Goal: Task Accomplishment & Management: Manage account settings

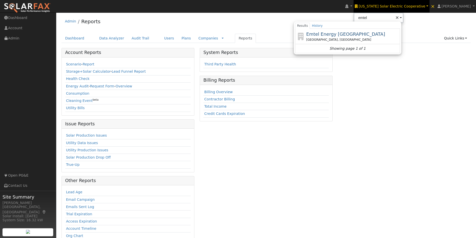
click at [332, 33] on span "Emtel Energy [GEOGRAPHIC_DATA]" at bounding box center [346, 34] width 79 height 5
type input "Emtel Energy [GEOGRAPHIC_DATA]"
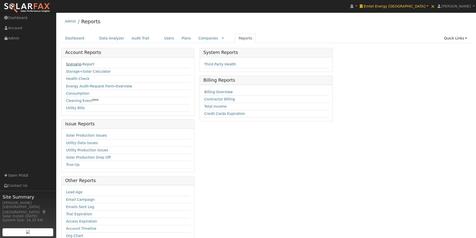
click at [70, 64] on link "Scenario" at bounding box center [73, 64] width 15 height 4
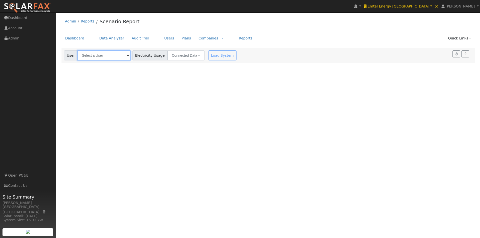
click at [119, 51] on input "text" at bounding box center [104, 56] width 53 height 10
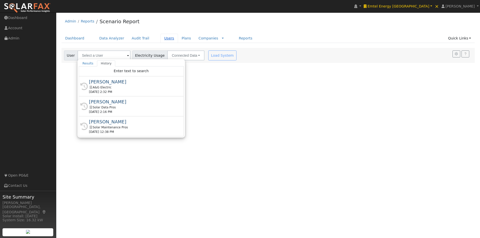
click at [161, 37] on link "Users" at bounding box center [170, 38] width 18 height 9
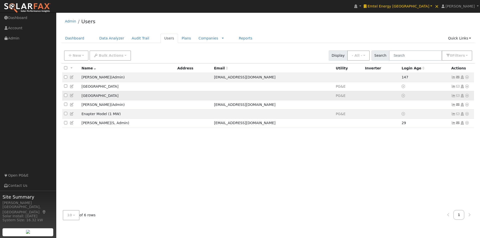
click at [453, 96] on icon at bounding box center [453, 96] width 5 height 4
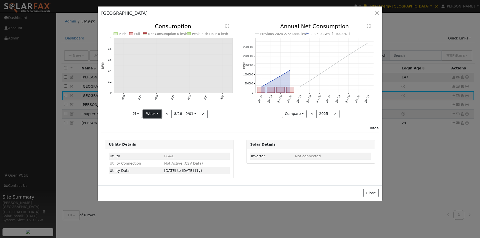
click at [148, 116] on button "Week" at bounding box center [152, 114] width 18 height 9
click at [155, 145] on link "Year" at bounding box center [161, 145] width 35 height 7
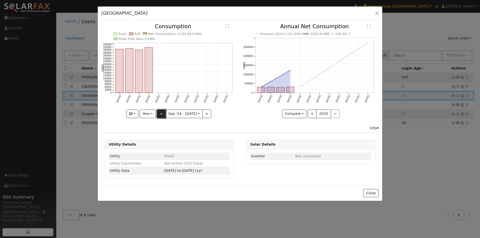
click at [162, 115] on button "<" at bounding box center [161, 114] width 9 height 9
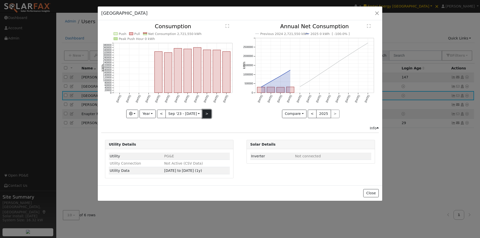
click at [205, 114] on button ">" at bounding box center [207, 114] width 9 height 9
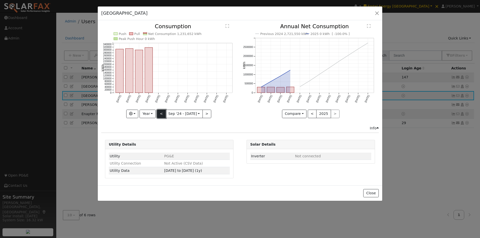
click at [161, 113] on button "<" at bounding box center [161, 114] width 9 height 9
type input "2023-09-01"
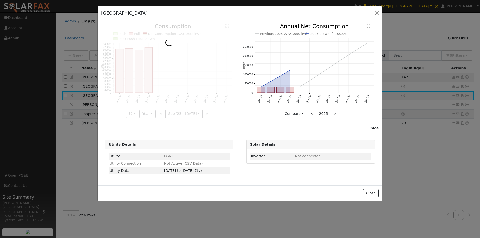
click at [151, 113] on div at bounding box center [169, 71] width 136 height 94
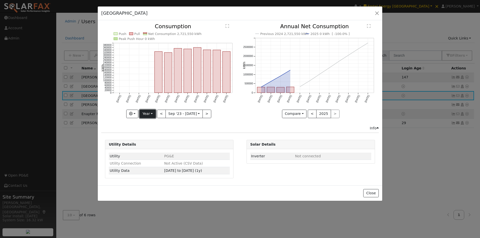
click at [152, 113] on button "Year" at bounding box center [148, 114] width 16 height 9
click at [152, 152] on link "Custom" at bounding box center [157, 152] width 35 height 7
click at [174, 112] on input "[DATE]" at bounding box center [169, 114] width 16 height 8
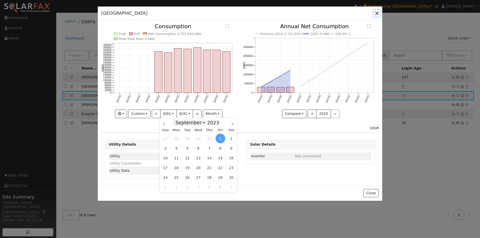
click at [203, 123] on select "January February March April May June July August September October November De…" at bounding box center [189, 123] width 33 height 6
select select "0"
click at [177, 120] on select "January February March April May June July August September October November De…" at bounding box center [189, 123] width 33 height 6
click at [166, 138] on span "1" at bounding box center [166, 139] width 10 height 10
type input "2023-01-01"
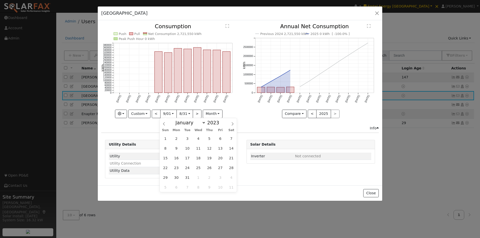
scroll to position [0, 4]
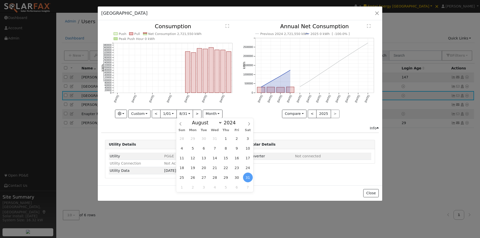
click at [185, 113] on input "[DATE]" at bounding box center [185, 114] width 16 height 8
click at [220, 124] on select "January February March April May June July August September October November De…" at bounding box center [206, 123] width 33 height 6
select select "11"
click at [194, 120] on select "January February March April May June July August September October November De…" at bounding box center [206, 123] width 33 height 6
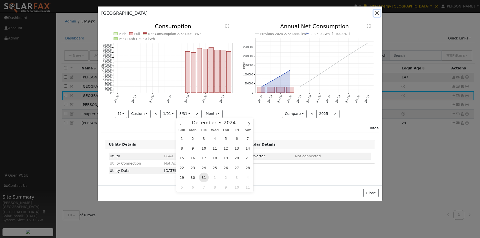
click at [204, 176] on span "31" at bounding box center [204, 178] width 10 height 10
type input "[DATE]"
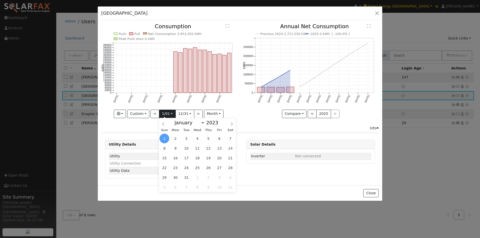
click at [171, 113] on input "2023-01-01" at bounding box center [167, 114] width 16 height 8
click at [219, 122] on span at bounding box center [221, 121] width 4 height 3
type input "2024"
click at [175, 137] on span "1" at bounding box center [176, 139] width 10 height 10
type input "[DATE]"
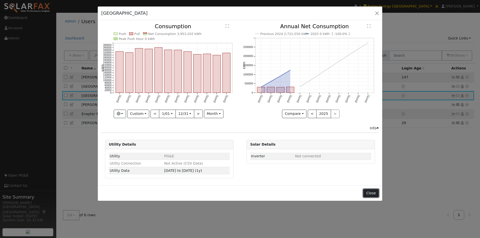
click at [371, 193] on button "Close" at bounding box center [370, 193] width 15 height 9
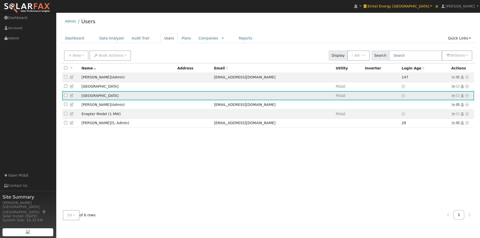
click at [467, 97] on icon at bounding box center [467, 96] width 5 height 4
drag, startPoint x: 409, startPoint y: 117, endPoint x: 417, endPoint y: 100, distance: 18.2
click at [0, 0] on link "Scenario" at bounding box center [0, 0] width 0 height 0
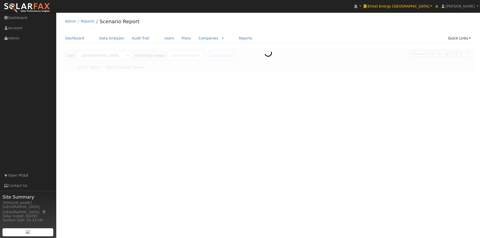
type input "Pacific Gas & Electric"
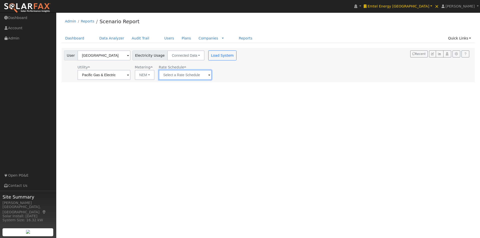
click at [131, 73] on input "text" at bounding box center [104, 75] width 53 height 10
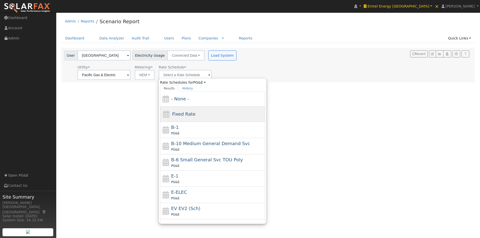
click at [178, 114] on span "Fixed Rate" at bounding box center [184, 114] width 24 height 5
type input "Fixed Rate"
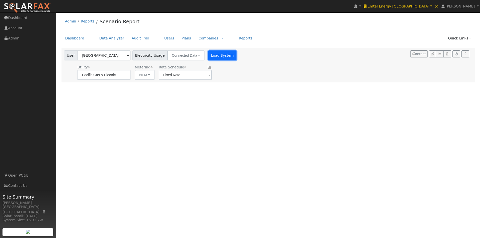
click at [212, 56] on button "Load System" at bounding box center [222, 56] width 29 height 10
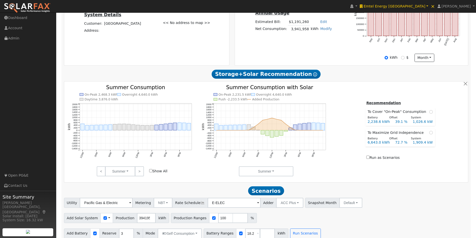
scroll to position [166, 0]
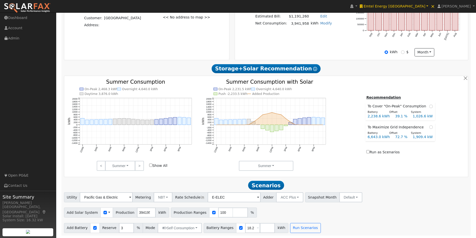
click at [151, 165] on input "Show All" at bounding box center [150, 165] width 3 height 3
checkbox input "false"
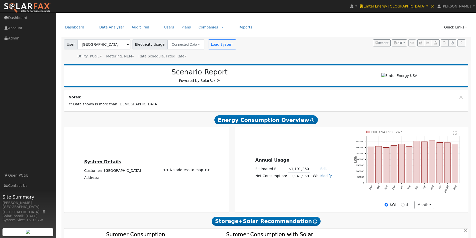
scroll to position [0, 0]
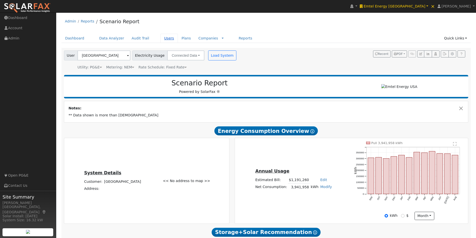
click at [161, 38] on link "Users" at bounding box center [170, 38] width 18 height 9
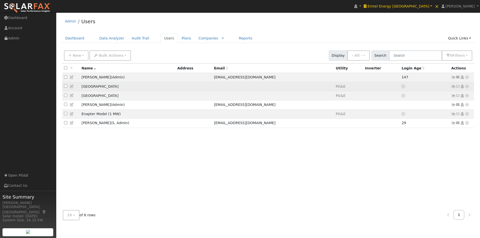
click at [467, 87] on icon at bounding box center [467, 87] width 5 height 4
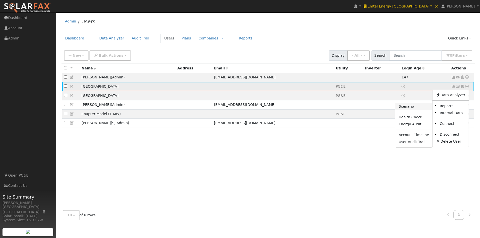
click at [408, 107] on link "Scenario" at bounding box center [413, 106] width 37 height 7
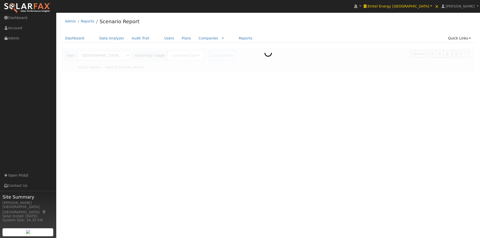
type input "Pacific Gas & Electric"
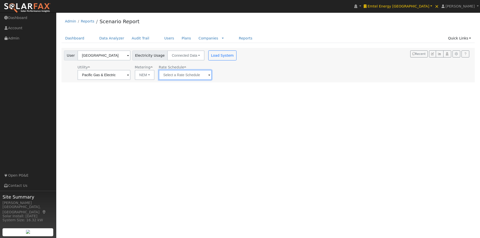
click at [131, 74] on input "text" at bounding box center [104, 75] width 53 height 10
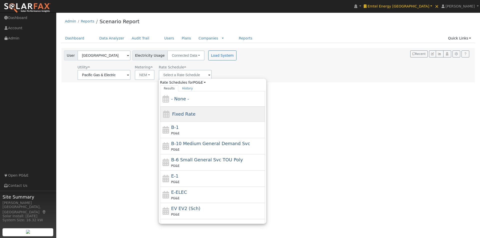
click at [176, 111] on div "Fixed Rate" at bounding box center [212, 114] width 105 height 15
type input "Fixed Rate"
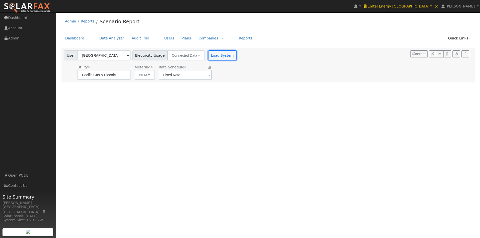
drag, startPoint x: 220, startPoint y: 56, endPoint x: 228, endPoint y: 56, distance: 7.8
click at [222, 56] on button "Load System" at bounding box center [222, 56] width 29 height 10
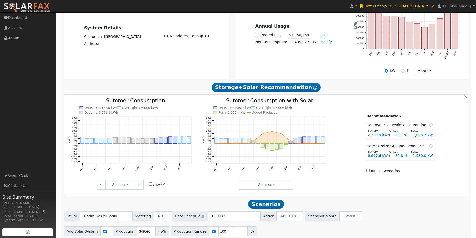
scroll to position [150, 0]
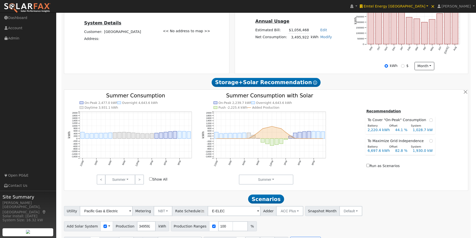
click at [151, 181] on input "Show All" at bounding box center [150, 179] width 3 height 3
checkbox input "false"
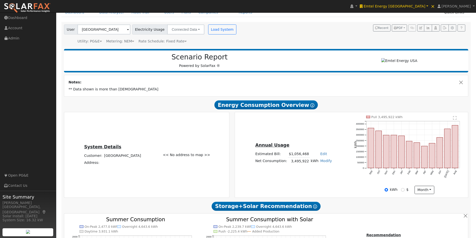
scroll to position [25, 0]
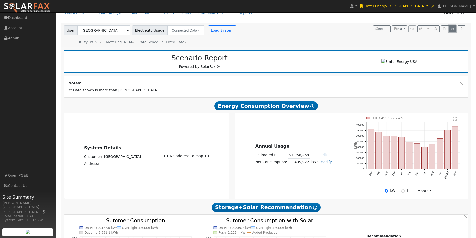
click at [454, 28] on icon "button" at bounding box center [453, 29] width 4 height 3
type input "100"
type input "14.4"
type input "8"
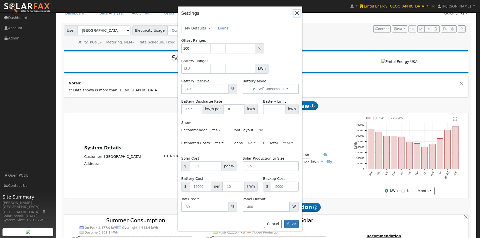
click at [297, 13] on button "button" at bounding box center [297, 13] width 7 height 7
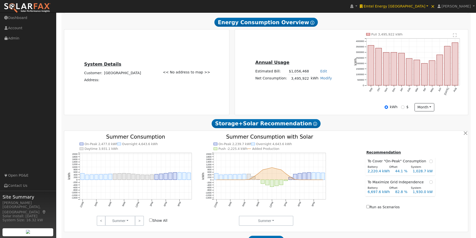
scroll to position [100, 0]
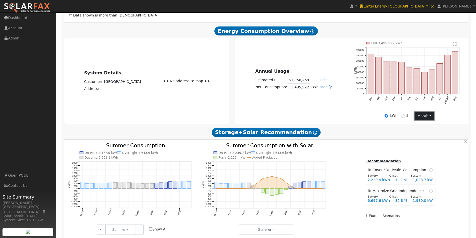
click at [424, 117] on button "month" at bounding box center [425, 116] width 20 height 9
click at [421, 128] on link "Day" at bounding box center [432, 126] width 35 height 7
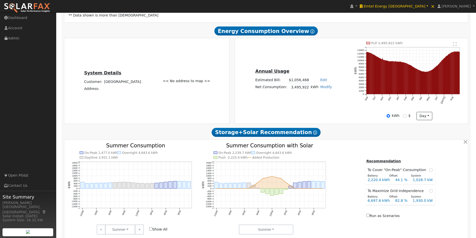
scroll to position [75, 0]
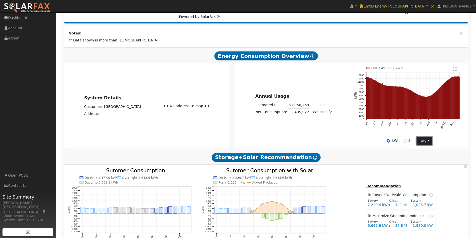
click at [424, 145] on button "day" at bounding box center [425, 141] width 16 height 9
click at [423, 160] on link "Month" at bounding box center [434, 158] width 35 height 7
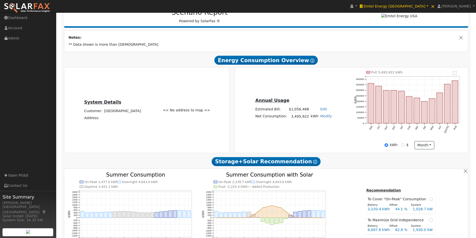
scroll to position [0, 0]
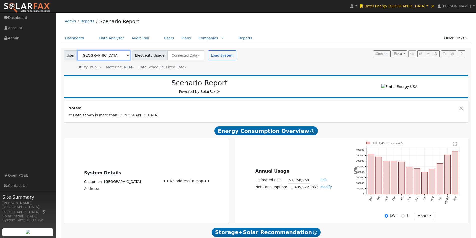
click at [112, 53] on input "[GEOGRAPHIC_DATA]" at bounding box center [104, 56] width 53 height 10
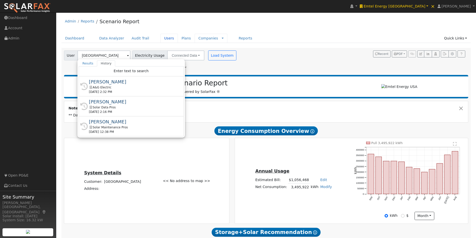
drag, startPoint x: 158, startPoint y: 38, endPoint x: 198, endPoint y: 35, distance: 40.4
click at [161, 37] on link "Users" at bounding box center [170, 38] width 18 height 9
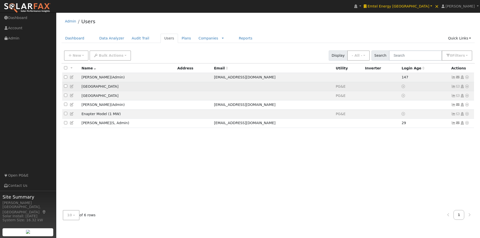
click at [467, 87] on icon at bounding box center [467, 87] width 5 height 4
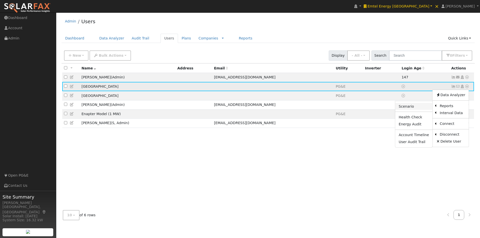
click at [406, 107] on link "Scenario" at bounding box center [413, 106] width 37 height 7
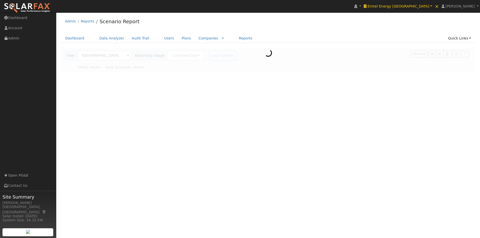
type input "Pacific Gas & Electric"
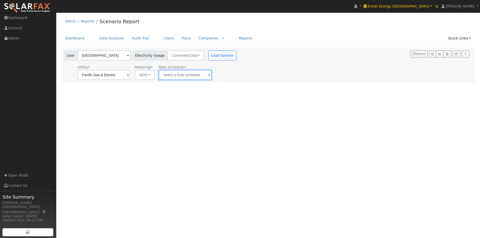
click at [131, 72] on input "text" at bounding box center [104, 75] width 53 height 10
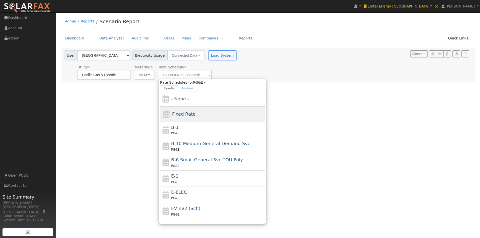
click at [178, 113] on span "Fixed Rate" at bounding box center [184, 114] width 24 height 5
type input "Fixed Rate"
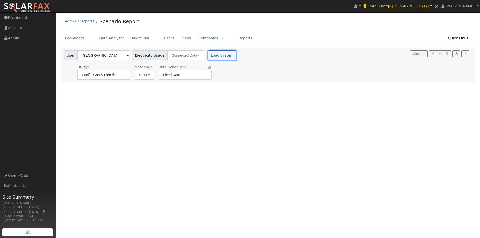
drag, startPoint x: 216, startPoint y: 56, endPoint x: 226, endPoint y: 58, distance: 10.4
click at [217, 56] on button "Load System" at bounding box center [222, 56] width 29 height 10
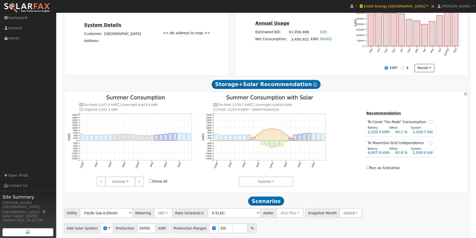
scroll to position [150, 0]
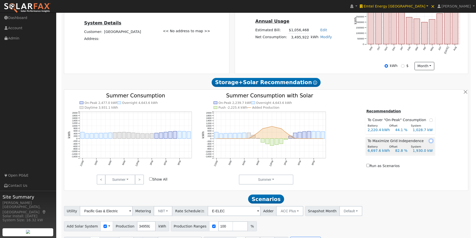
click at [430, 143] on input "radio" at bounding box center [432, 141] width 4 height 4
radio input "true"
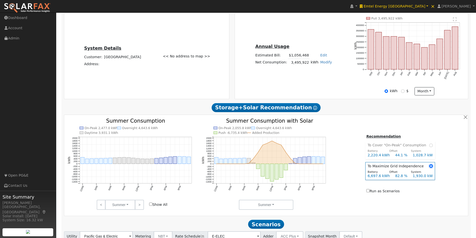
scroll to position [116, 0]
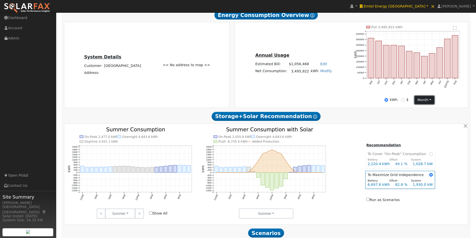
click at [426, 105] on button "month" at bounding box center [425, 100] width 20 height 9
click at [420, 112] on link "Day" at bounding box center [432, 110] width 35 height 7
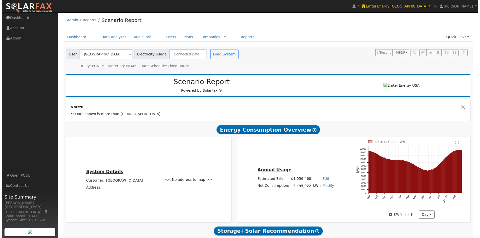
scroll to position [0, 0]
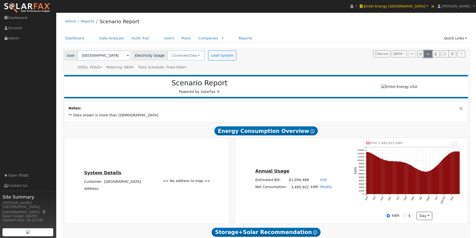
click at [429, 55] on icon "button" at bounding box center [428, 54] width 4 height 3
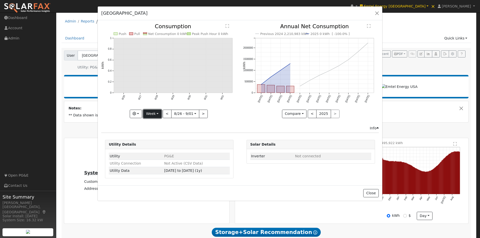
click at [150, 112] on button "Week" at bounding box center [152, 114] width 18 height 9
click at [155, 144] on link "Year" at bounding box center [161, 145] width 35 height 7
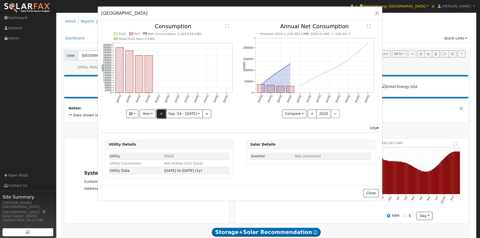
click at [161, 116] on button "<" at bounding box center [161, 114] width 9 height 9
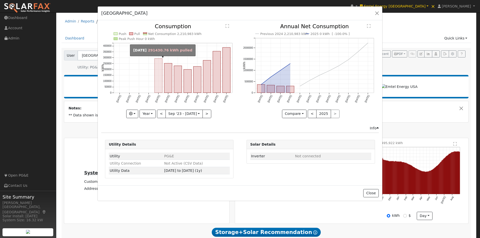
click at [160, 84] on rect "onclick=""" at bounding box center [159, 76] width 8 height 34
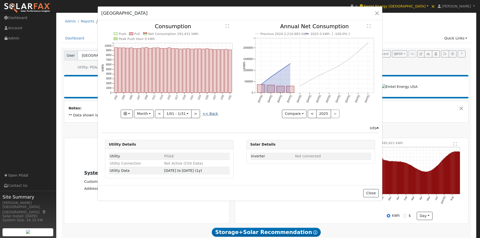
click at [211, 114] on link "<< Back" at bounding box center [211, 114] width 16 height 4
type input "[DATE]"
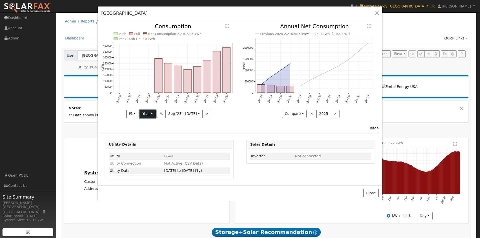
drag, startPoint x: 148, startPoint y: 115, endPoint x: 148, endPoint y: 117, distance: 2.8
click at [148, 116] on button "Year" at bounding box center [148, 114] width 16 height 9
click at [145, 153] on link "Custom" at bounding box center [157, 152] width 35 height 7
click at [172, 116] on input "[DATE]" at bounding box center [169, 114] width 16 height 8
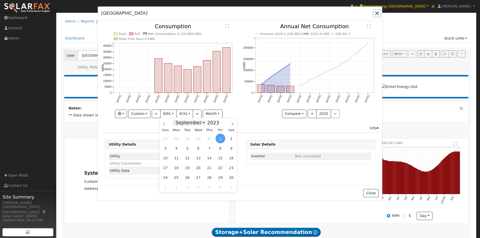
click at [203, 122] on select "January February March April May June July August September October November De…" at bounding box center [189, 123] width 33 height 6
select select "0"
click at [177, 120] on select "January February March April May June July August September October November De…" at bounding box center [189, 123] width 33 height 6
click at [220, 121] on span at bounding box center [222, 121] width 4 height 3
type input "2024"
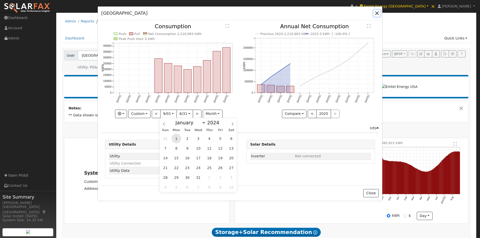
click at [176, 138] on span "1" at bounding box center [177, 139] width 10 height 10
type input "[DATE]"
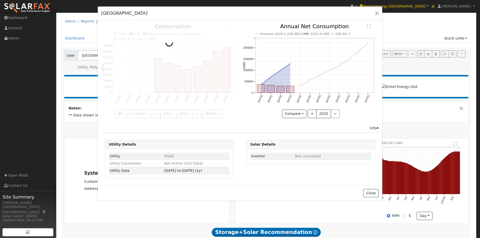
scroll to position [0, 4]
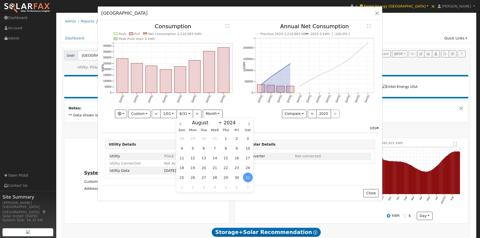
click at [188, 113] on input "[DATE]" at bounding box center [185, 114] width 16 height 8
drag, startPoint x: 219, startPoint y: 122, endPoint x: 218, endPoint y: 126, distance: 4.6
click at [220, 122] on select "January February March April May June July August September October November De…" at bounding box center [206, 123] width 33 height 6
select select "11"
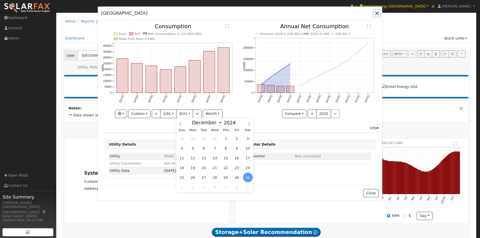
click at [194, 120] on select "January February March April May June July August September October November De…" at bounding box center [206, 123] width 33 height 6
click at [205, 176] on span "31" at bounding box center [204, 178] width 10 height 10
type input "[DATE]"
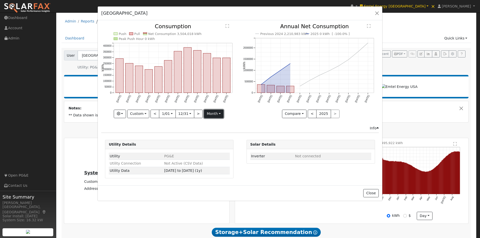
drag, startPoint x: 213, startPoint y: 114, endPoint x: 212, endPoint y: 129, distance: 15.6
click at [213, 114] on button "month" at bounding box center [214, 114] width 20 height 9
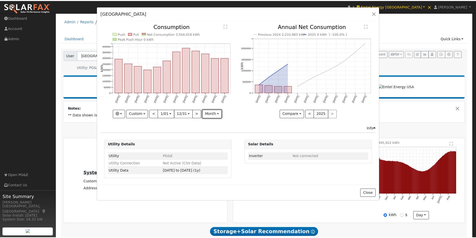
scroll to position [0, 0]
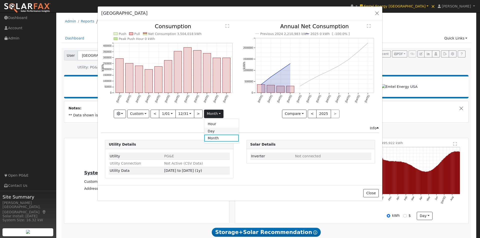
click at [212, 133] on link "Day" at bounding box center [221, 131] width 35 height 7
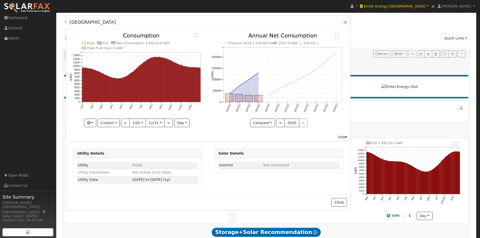
drag, startPoint x: 256, startPoint y: 15, endPoint x: 225, endPoint y: 24, distance: 33.0
click at [225, 24] on div "Temperate Hotel Default Account Default Account Primary Account" at bounding box center [208, 23] width 285 height 14
click at [342, 21] on button "button" at bounding box center [345, 22] width 7 height 7
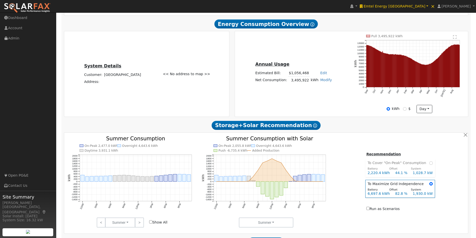
scroll to position [107, 0]
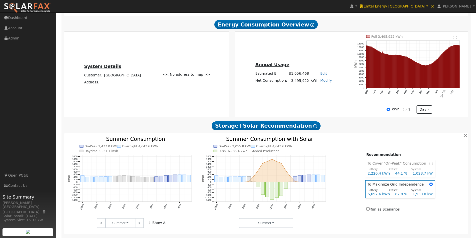
click at [151, 224] on input "Show All" at bounding box center [150, 222] width 3 height 3
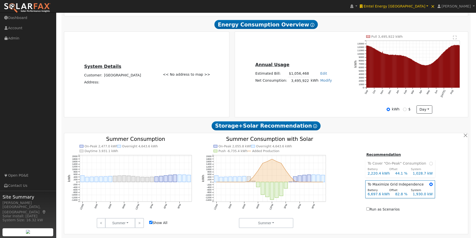
checkbox input "true"
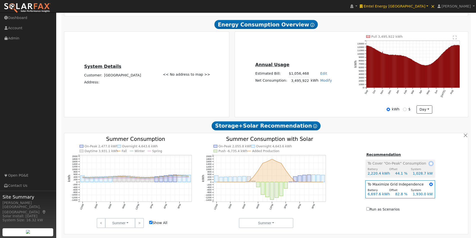
click at [430, 166] on input "radio" at bounding box center [432, 164] width 4 height 4
radio input "true"
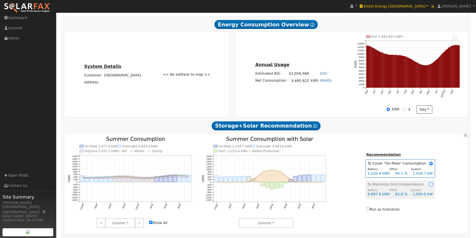
click at [430, 186] on input "radio" at bounding box center [432, 185] width 4 height 4
radio input "true"
radio input "false"
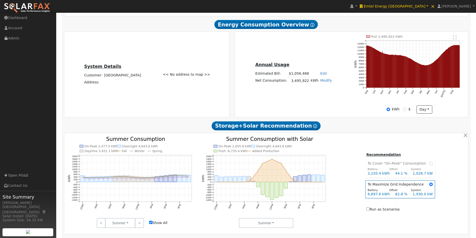
click at [151, 224] on input "Show All" at bounding box center [150, 222] width 3 height 3
click at [141, 225] on link ">" at bounding box center [139, 223] width 9 height 10
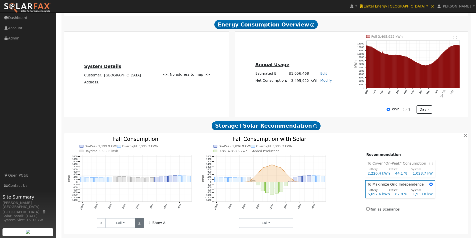
click at [140, 225] on link ">" at bounding box center [139, 223] width 9 height 10
click at [139, 224] on link ">" at bounding box center [139, 223] width 9 height 10
click at [151, 224] on input "Show All" at bounding box center [150, 222] width 3 height 3
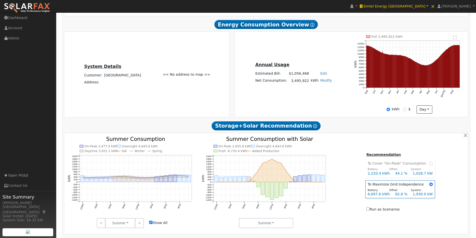
click at [151, 224] on input "Show All" at bounding box center [150, 222] width 3 height 3
checkbox input "false"
click at [431, 113] on button "day" at bounding box center [425, 110] width 16 height 9
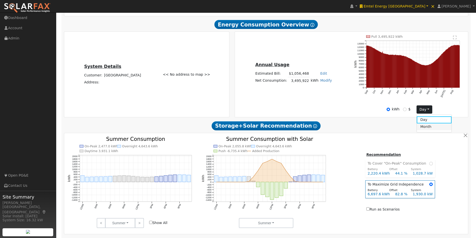
click at [426, 128] on link "Month" at bounding box center [434, 127] width 35 height 7
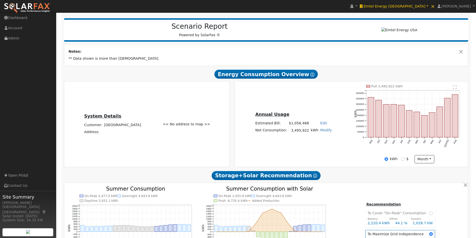
scroll to position [59, 0]
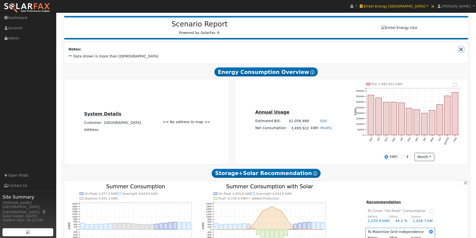
click at [462, 51] on button "Close" at bounding box center [461, 49] width 5 height 5
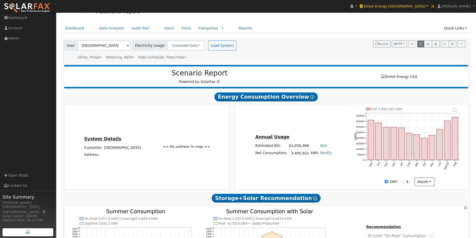
scroll to position [10, 0]
click at [421, 43] on icon "button" at bounding box center [421, 44] width 3 height 3
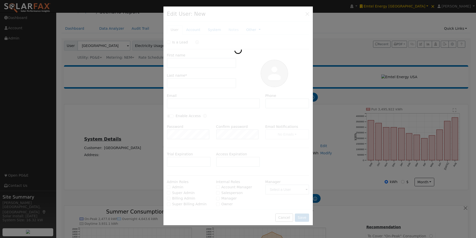
type input "Temperate"
type input "Hotel"
type input "Default Account"
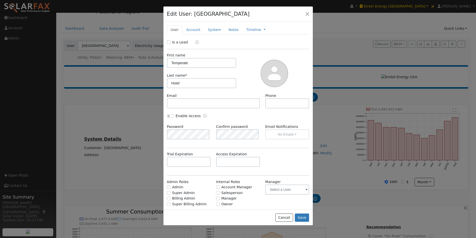
drag, startPoint x: 189, startPoint y: 29, endPoint x: 203, endPoint y: 93, distance: 65.2
click at [189, 30] on link "Account" at bounding box center [194, 29] width 22 height 9
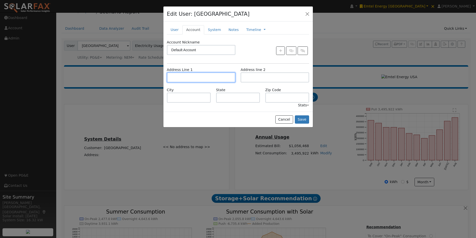
click at [205, 76] on input "text" at bounding box center [201, 78] width 69 height 10
paste input "[STREET_ADDRESS]"
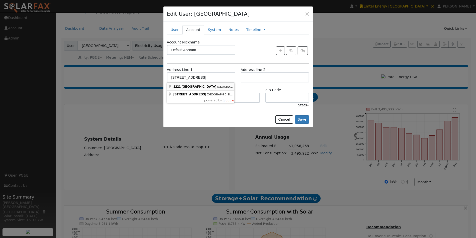
scroll to position [0, 0]
type input "[STREET_ADDRESS]"
type input "[GEOGRAPHIC_DATA]"
type input "CA"
type input "92663"
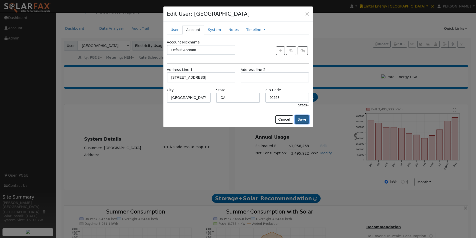
click at [302, 118] on button "Save" at bounding box center [302, 120] width 15 height 9
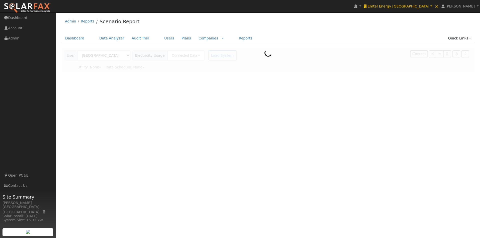
type input "Pacific Gas & Electric"
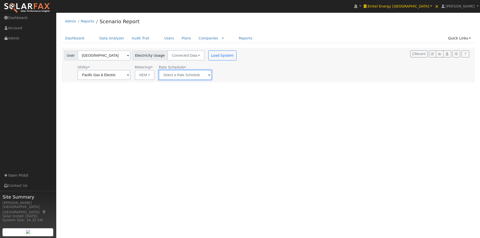
click at [131, 73] on input "text" at bounding box center [104, 75] width 53 height 10
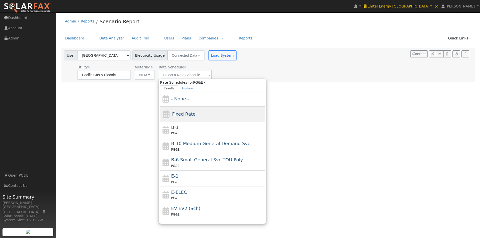
click at [178, 113] on span "Fixed Rate" at bounding box center [184, 114] width 24 height 5
type input "Fixed Rate"
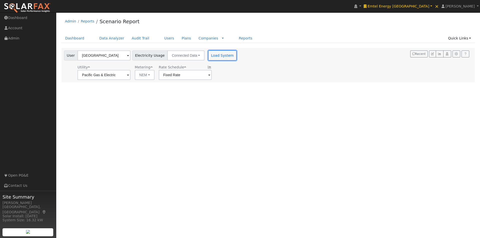
drag, startPoint x: 216, startPoint y: 54, endPoint x: 229, endPoint y: 49, distance: 13.8
click at [217, 54] on button "Load System" at bounding box center [222, 56] width 29 height 10
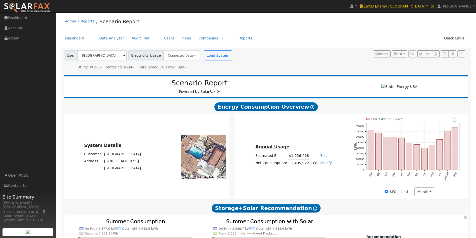
drag, startPoint x: 205, startPoint y: 156, endPoint x: 209, endPoint y: 153, distance: 4.6
click at [209, 153] on div at bounding box center [203, 157] width 45 height 45
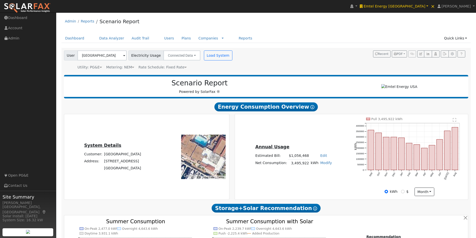
drag, startPoint x: 200, startPoint y: 157, endPoint x: 208, endPoint y: 162, distance: 9.6
click at [209, 162] on div at bounding box center [203, 157] width 45 height 45
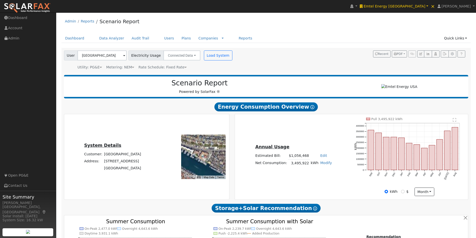
drag, startPoint x: 212, startPoint y: 160, endPoint x: 215, endPoint y: 158, distance: 4.1
click at [200, 159] on div at bounding box center [203, 157] width 45 height 45
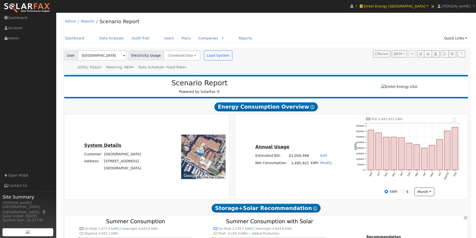
drag, startPoint x: 194, startPoint y: 156, endPoint x: 221, endPoint y: 158, distance: 27.1
click at [221, 158] on div at bounding box center [203, 157] width 45 height 45
click at [421, 55] on icon "button" at bounding box center [421, 54] width 3 height 3
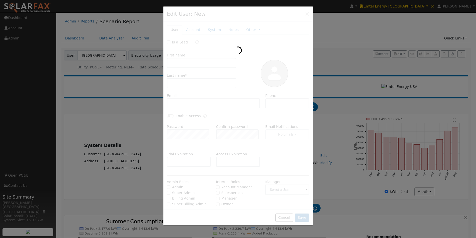
type input "Temperate"
type input "Hotel"
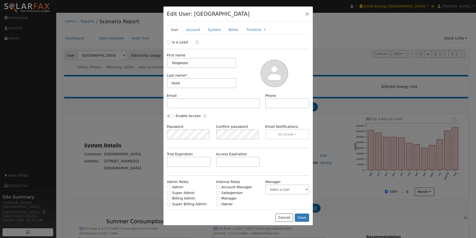
drag, startPoint x: 203, startPoint y: 63, endPoint x: 118, endPoint y: 52, distance: 85.2
click at [0, 0] on div "Edit User: Temperate Hotel Default Account Default Account [STREET_ADDRESS] Pri…" at bounding box center [0, 0] width 0 height 0
type input "Balboa"
drag, startPoint x: 199, startPoint y: 83, endPoint x: 119, endPoint y: 49, distance: 86.5
click at [0, 0] on div "Edit User: Temperate Hotel Default Account Default Account [STREET_ADDRESS] Pri…" at bounding box center [0, 0] width 0 height 0
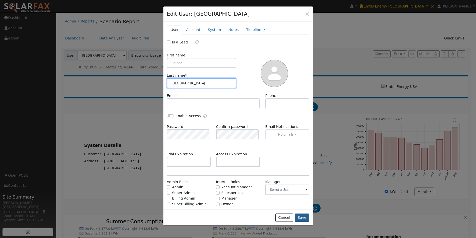
type input "[GEOGRAPHIC_DATA]"
drag, startPoint x: 302, startPoint y: 217, endPoint x: 302, endPoint y: 210, distance: 7.3
click at [302, 216] on button "Save" at bounding box center [302, 218] width 15 height 9
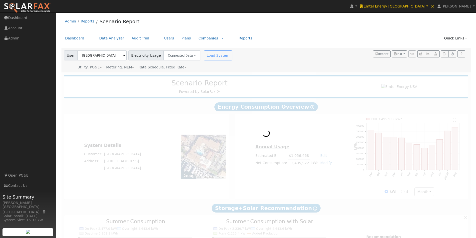
type input "[GEOGRAPHIC_DATA]"
type input "Pacific Gas & Electric"
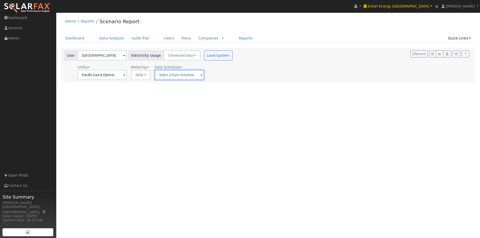
click at [127, 72] on input "text" at bounding box center [102, 75] width 49 height 10
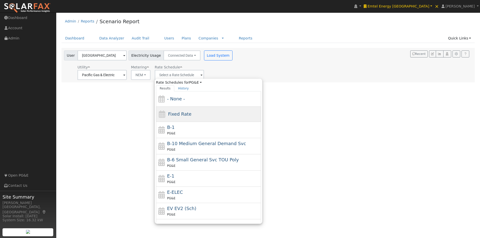
click at [175, 115] on span "Fixed Rate" at bounding box center [180, 114] width 24 height 5
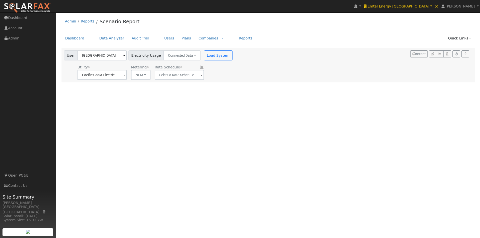
type input "Fixed Rate"
click at [204, 54] on button "Load System" at bounding box center [218, 56] width 29 height 10
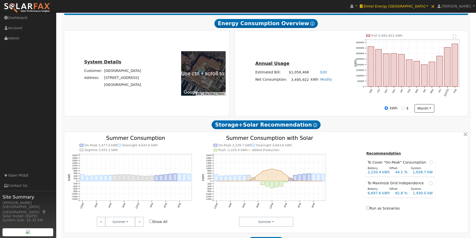
scroll to position [84, 0]
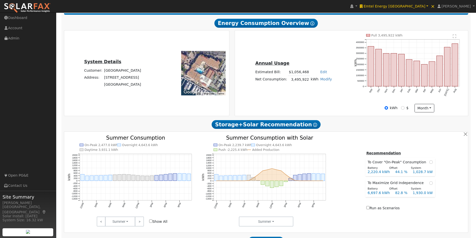
click at [205, 74] on div at bounding box center [203, 73] width 45 height 45
click at [208, 77] on div at bounding box center [203, 73] width 45 height 45
click at [352, 104] on div "Pull 3,495,922 kWh Sep Oct Nov Dec Jan Feb Mar Apr May Jun [DATE] Aug 0 50000 1…" at bounding box center [410, 69] width 116 height 70
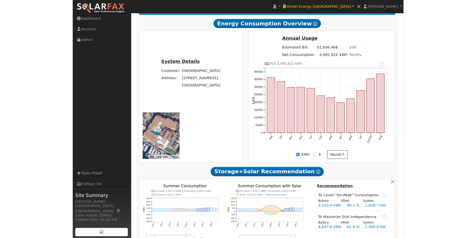
scroll to position [85, 0]
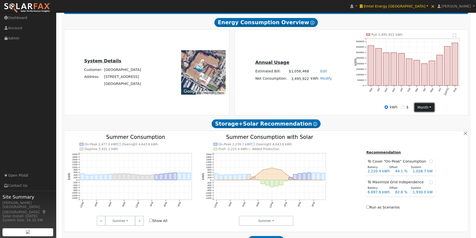
click at [429, 108] on button "month" at bounding box center [425, 107] width 20 height 9
click at [421, 119] on link "Day" at bounding box center [432, 117] width 35 height 7
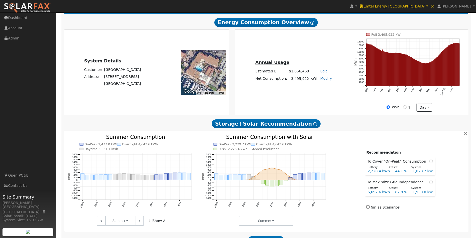
click at [454, 36] on text "" at bounding box center [455, 36] width 4 height 4
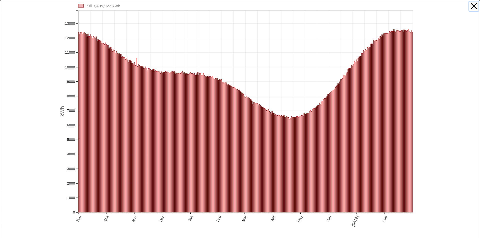
click at [471, 6] on button "button" at bounding box center [474, 7] width 10 height 10
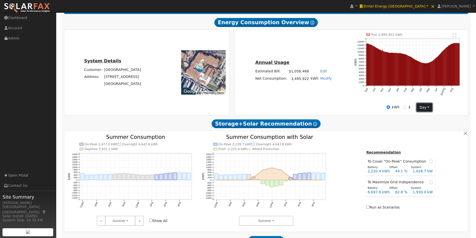
click at [423, 108] on button "day" at bounding box center [425, 107] width 16 height 9
click at [423, 127] on link "Month" at bounding box center [434, 124] width 35 height 7
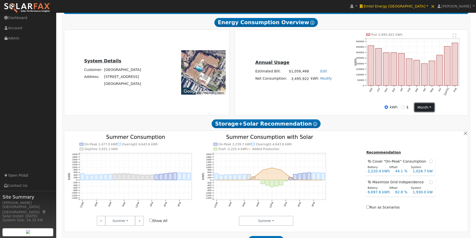
click at [428, 109] on button "month" at bounding box center [425, 107] width 20 height 9
click at [419, 119] on link "Day" at bounding box center [432, 117] width 35 height 7
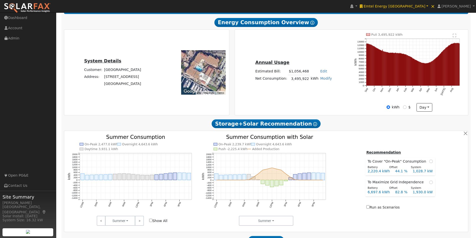
click at [454, 37] on text "" at bounding box center [455, 36] width 4 height 4
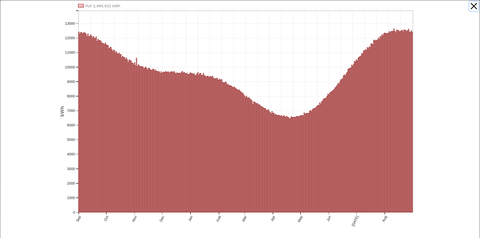
click at [470, 6] on button "button" at bounding box center [474, 7] width 10 height 10
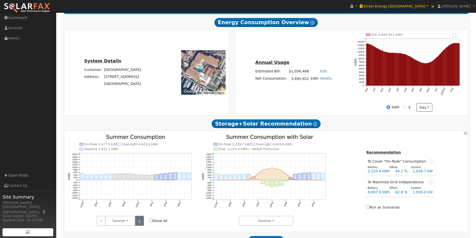
click at [140, 222] on link ">" at bounding box center [139, 221] width 9 height 10
click at [138, 222] on link ">" at bounding box center [139, 221] width 9 height 10
click at [138, 223] on link ">" at bounding box center [139, 221] width 9 height 10
click at [139, 223] on link ">" at bounding box center [139, 221] width 9 height 10
click at [151, 222] on input "Show All" at bounding box center [150, 220] width 3 height 3
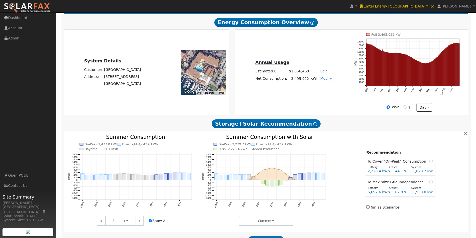
checkbox input "true"
click at [430, 184] on input "radio" at bounding box center [432, 183] width 4 height 4
radio input "true"
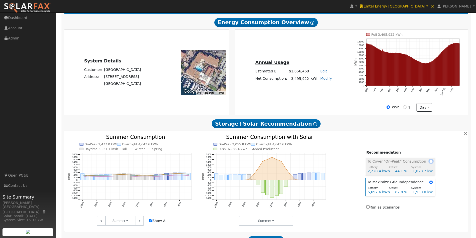
click at [430, 163] on input "radio" at bounding box center [432, 162] width 4 height 4
radio input "true"
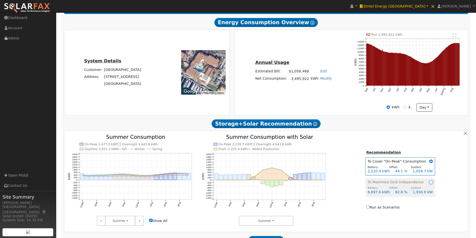
click at [430, 184] on input "radio" at bounding box center [432, 183] width 4 height 4
radio input "true"
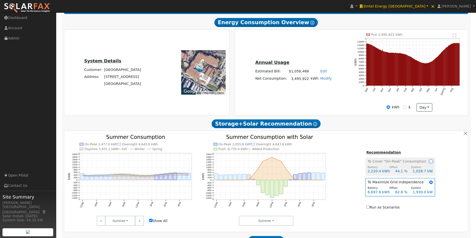
click at [430, 163] on input "radio" at bounding box center [432, 162] width 4 height 4
radio input "true"
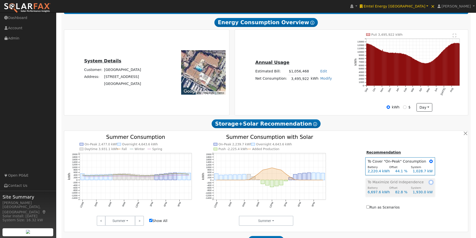
click at [430, 184] on input "radio" at bounding box center [432, 183] width 4 height 4
radio input "true"
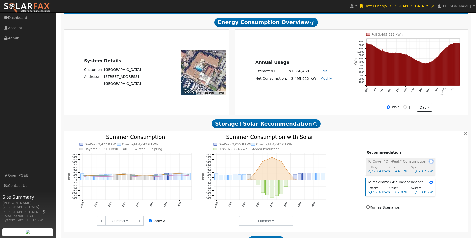
click at [430, 163] on input "radio" at bounding box center [432, 162] width 4 height 4
radio input "true"
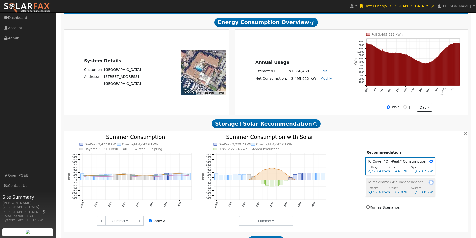
click at [430, 184] on input "radio" at bounding box center [432, 183] width 4 height 4
radio input "true"
radio input "false"
